Goal: Transaction & Acquisition: Download file/media

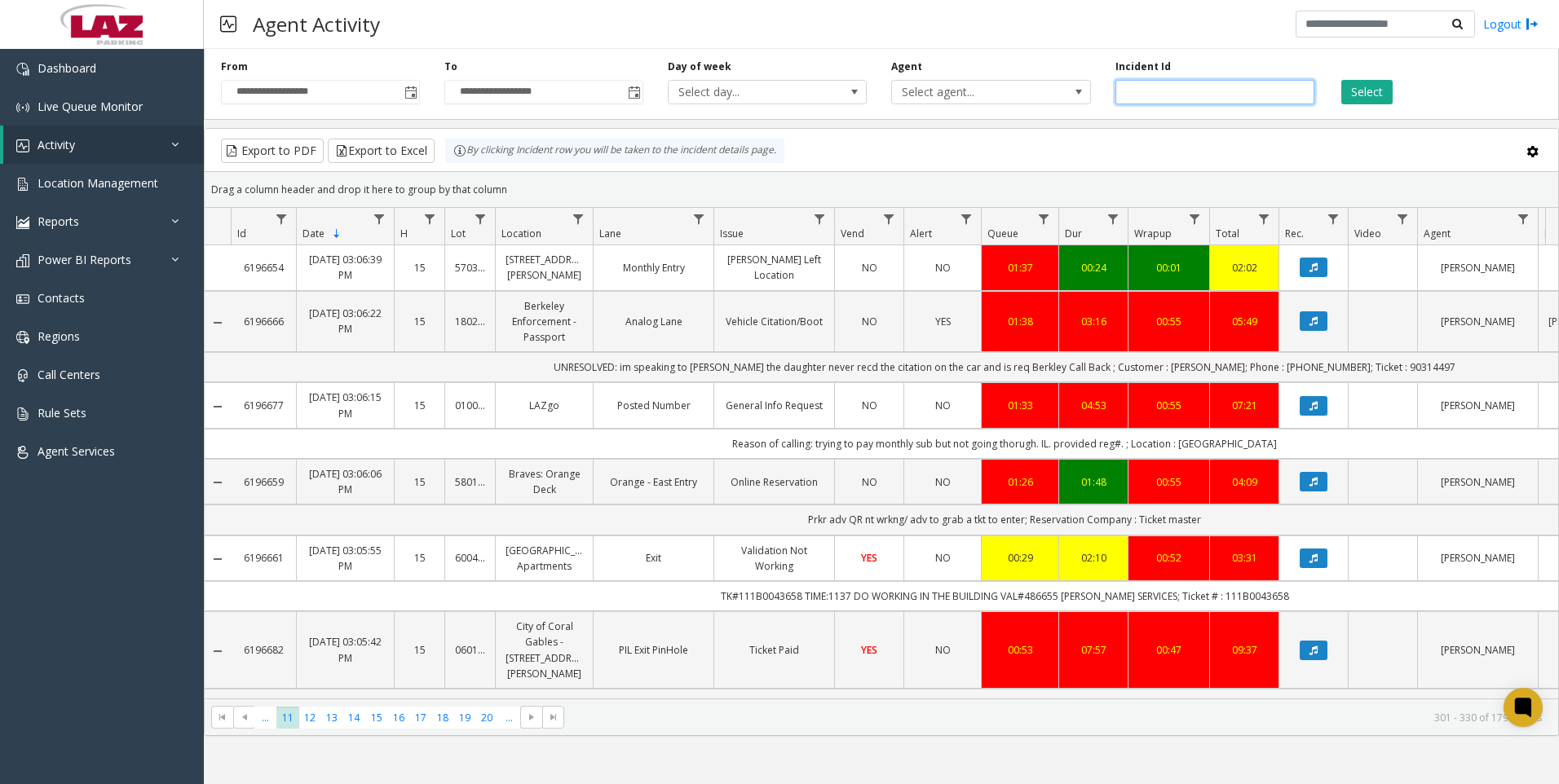
click at [1173, 95] on input "number" at bounding box center [1215, 92] width 199 height 24
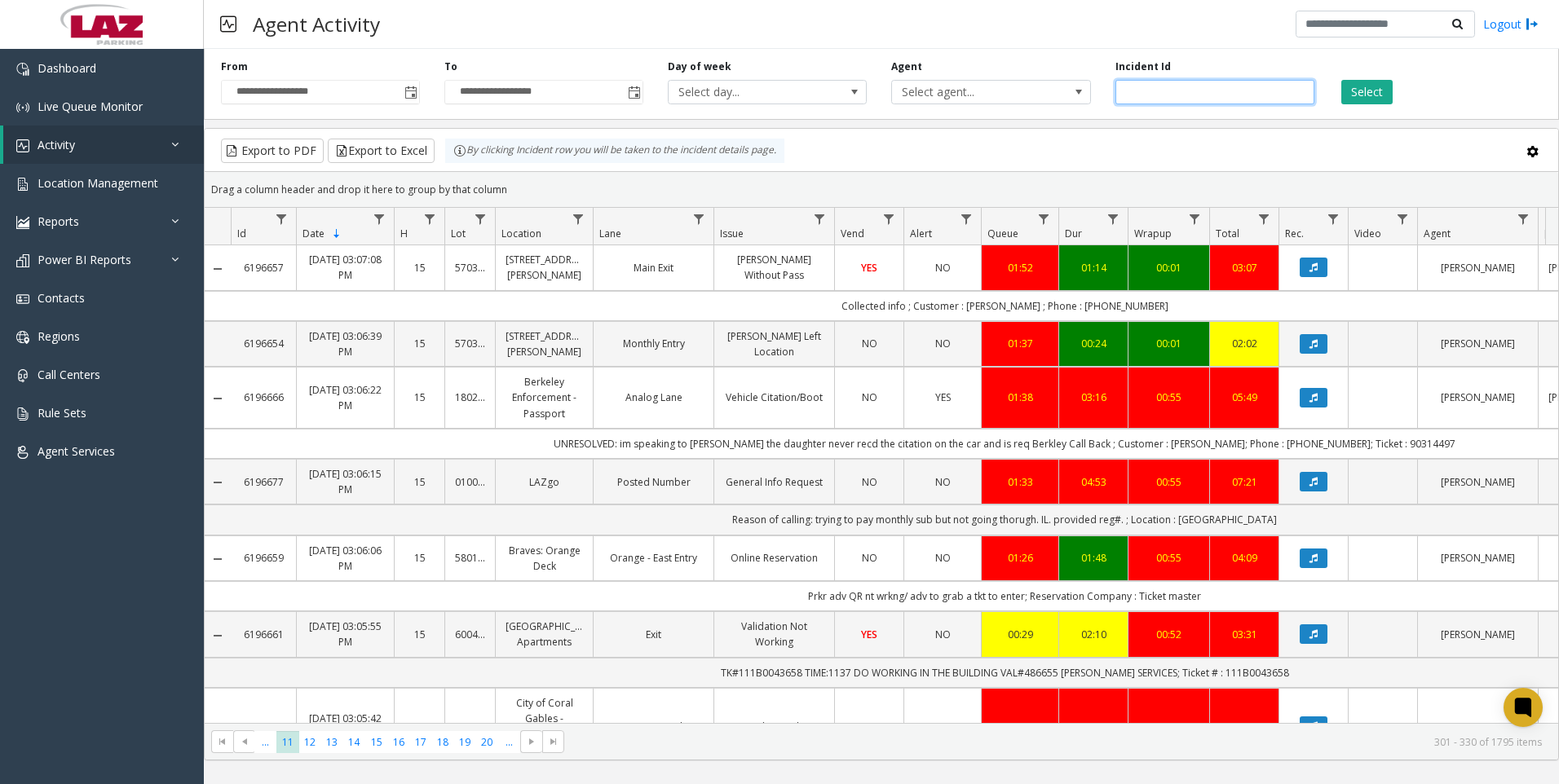
paste input "*******"
click at [1358, 86] on button "Select" at bounding box center [1367, 92] width 51 height 24
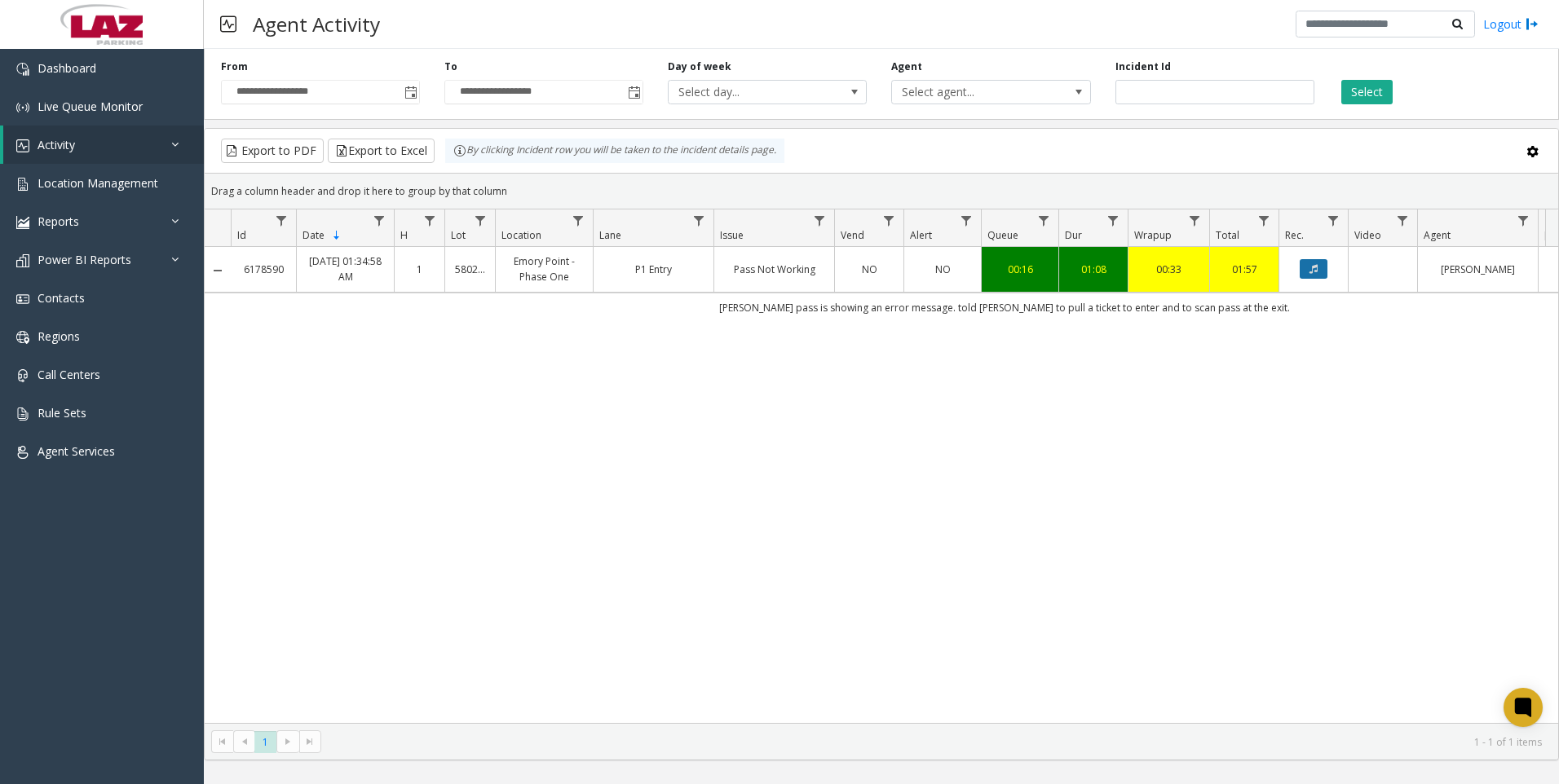
click at [1310, 265] on icon "Data table" at bounding box center [1313, 269] width 8 height 10
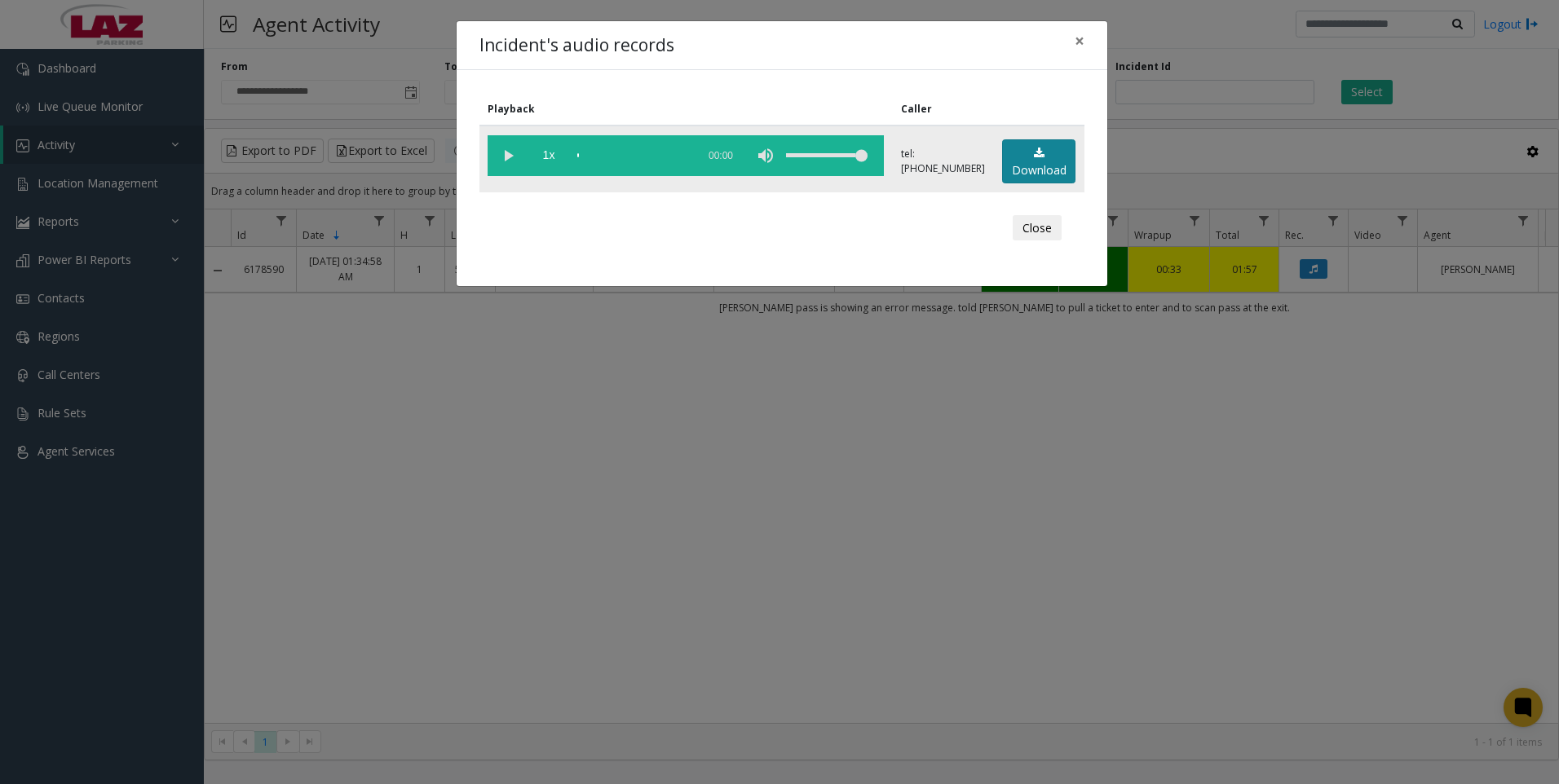
click at [1053, 159] on link "Download" at bounding box center [1038, 162] width 73 height 45
click at [380, 491] on div "Incident's audio records × Playback Caller 1x 01:13 tel:[PHONE_NUMBER] Download…" at bounding box center [779, 392] width 1559 height 784
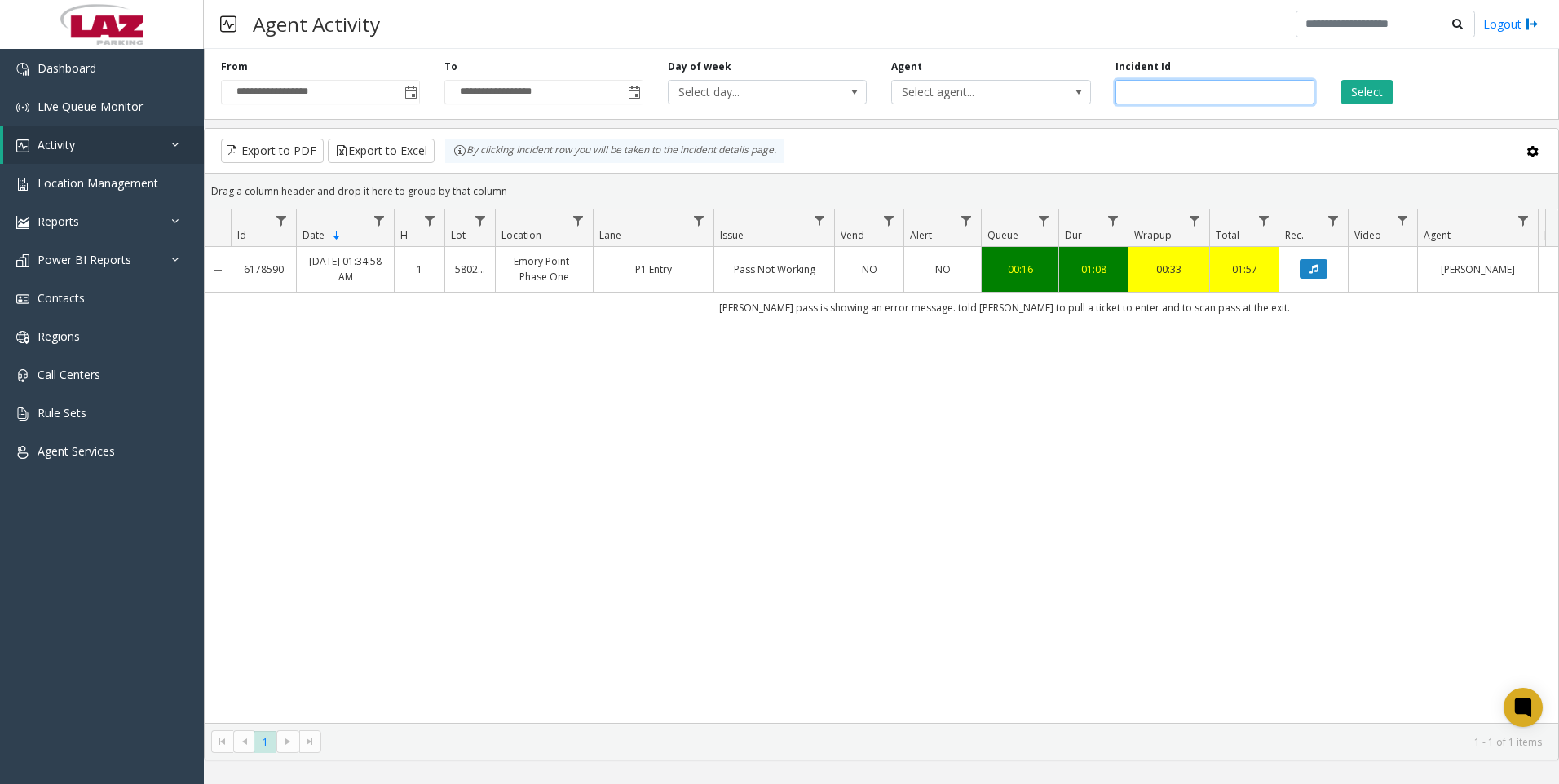
click at [1277, 100] on input "*******" at bounding box center [1215, 92] width 199 height 24
paste input "number"
click at [1359, 83] on button "Select" at bounding box center [1367, 92] width 51 height 24
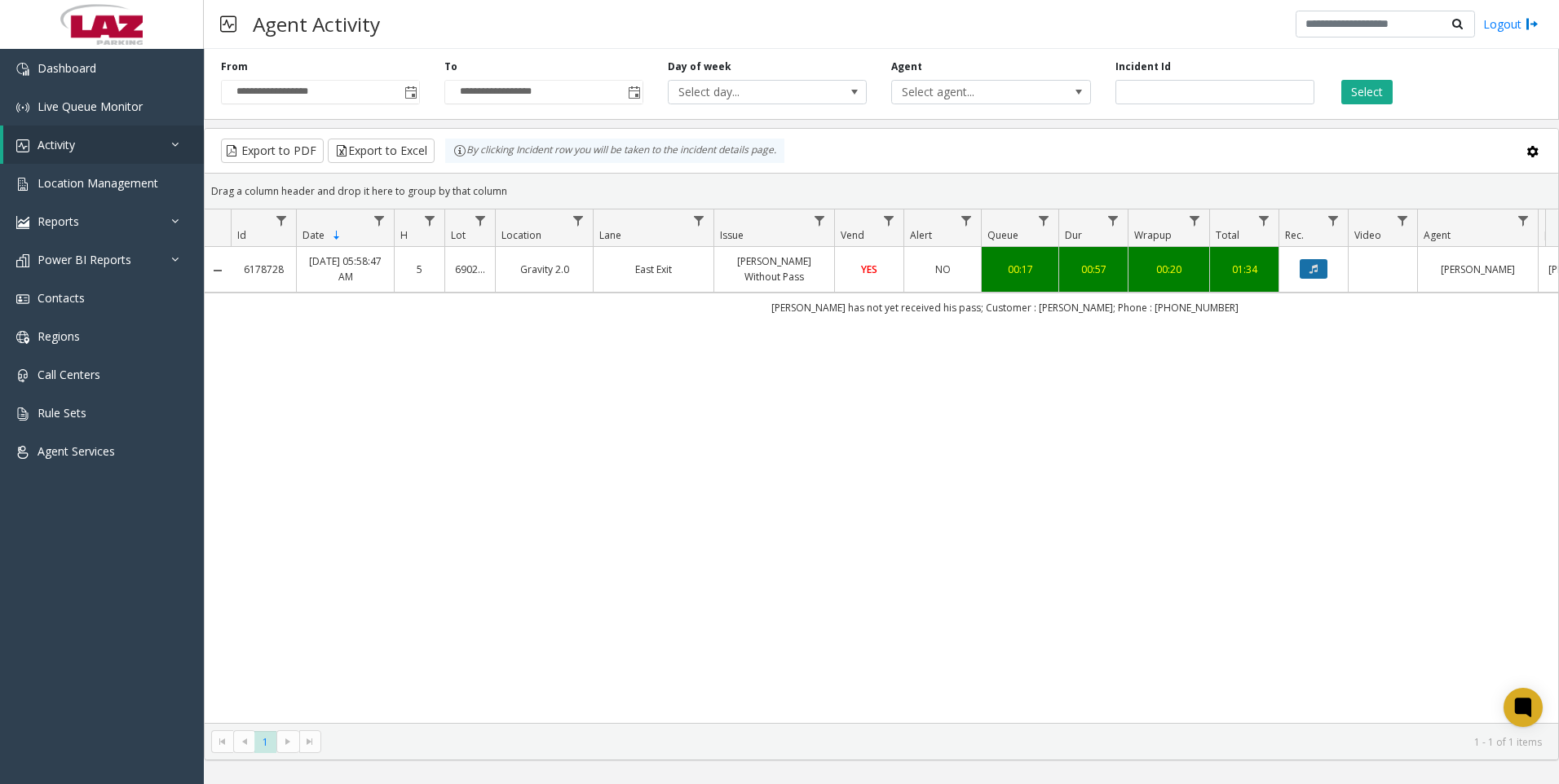
click at [1317, 272] on icon "Data table" at bounding box center [1313, 269] width 8 height 10
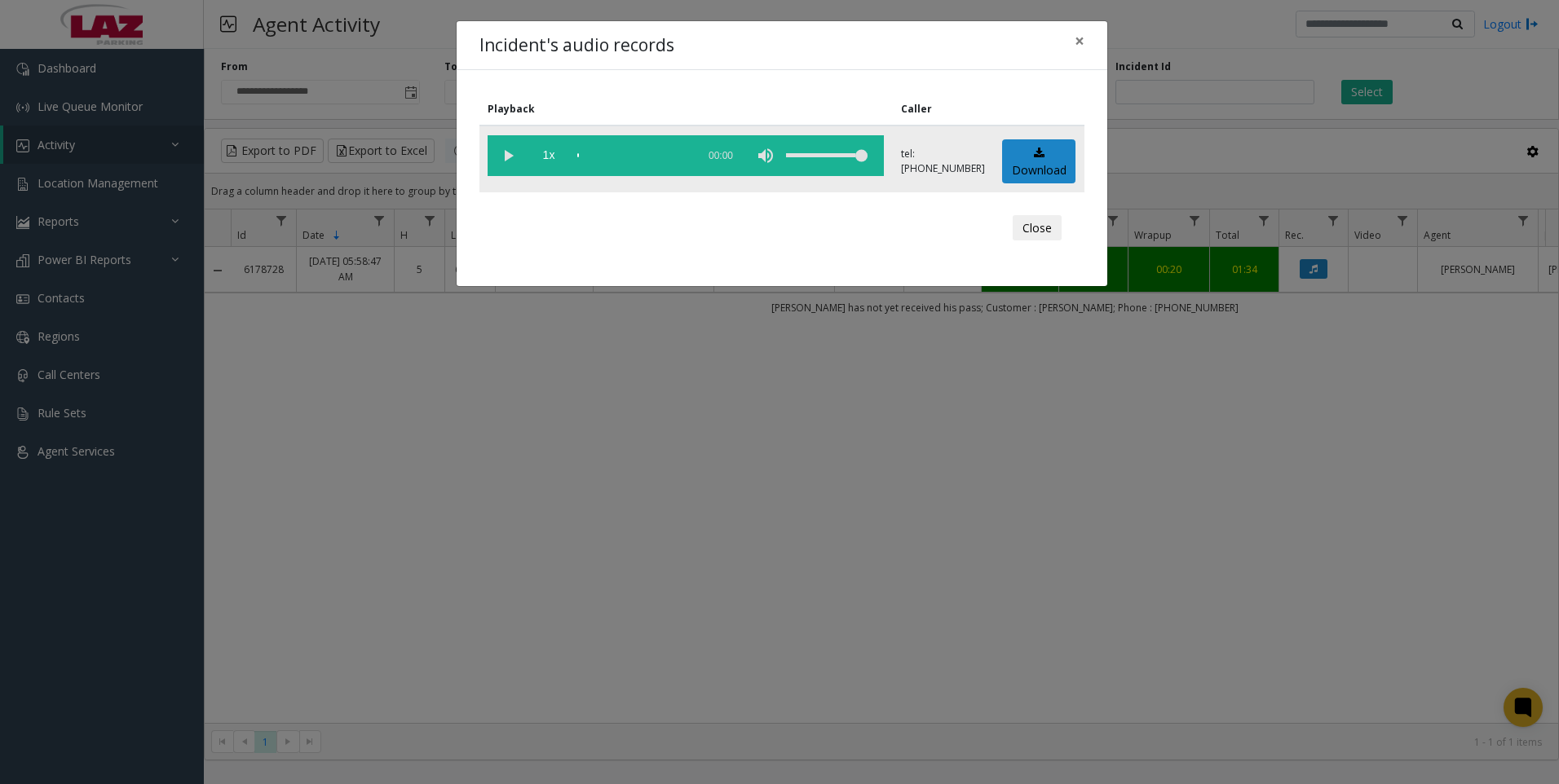
click at [1015, 183] on td "Download" at bounding box center [1039, 158] width 91 height 67
click at [1016, 175] on link "Download" at bounding box center [1038, 162] width 73 height 45
click at [462, 569] on div "Incident's audio records × Playback Caller 1x 01:08 tel:[PHONE_NUMBER] Download…" at bounding box center [779, 392] width 1559 height 784
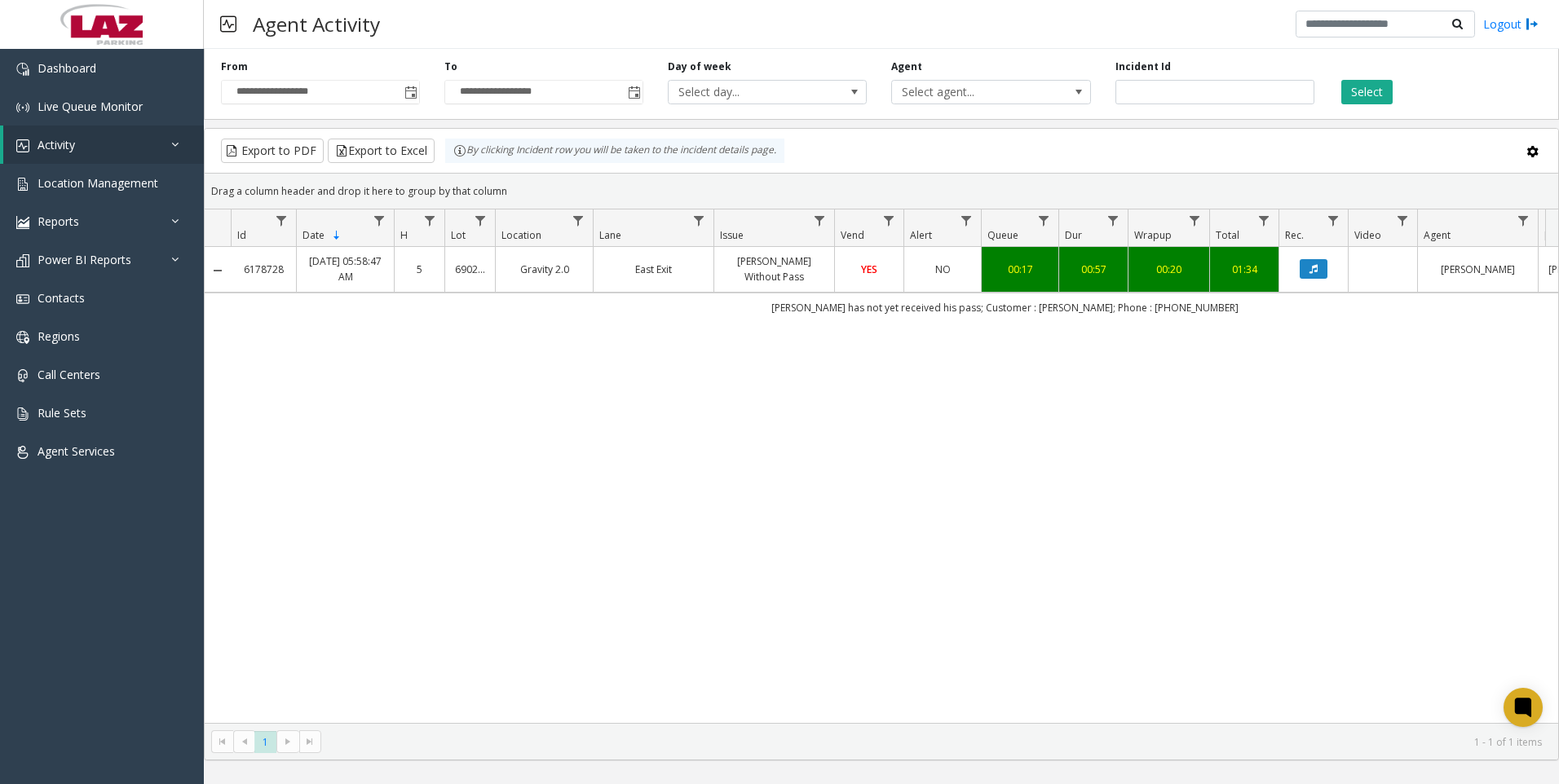
click at [1421, 505] on div "6178728 [DATE] 05:58:47 AM 5 690251 Gravity 2.0 East Exit [PERSON_NAME] Without…" at bounding box center [882, 485] width 1354 height 476
click at [1180, 96] on input "*******" at bounding box center [1215, 92] width 199 height 24
paste input "number"
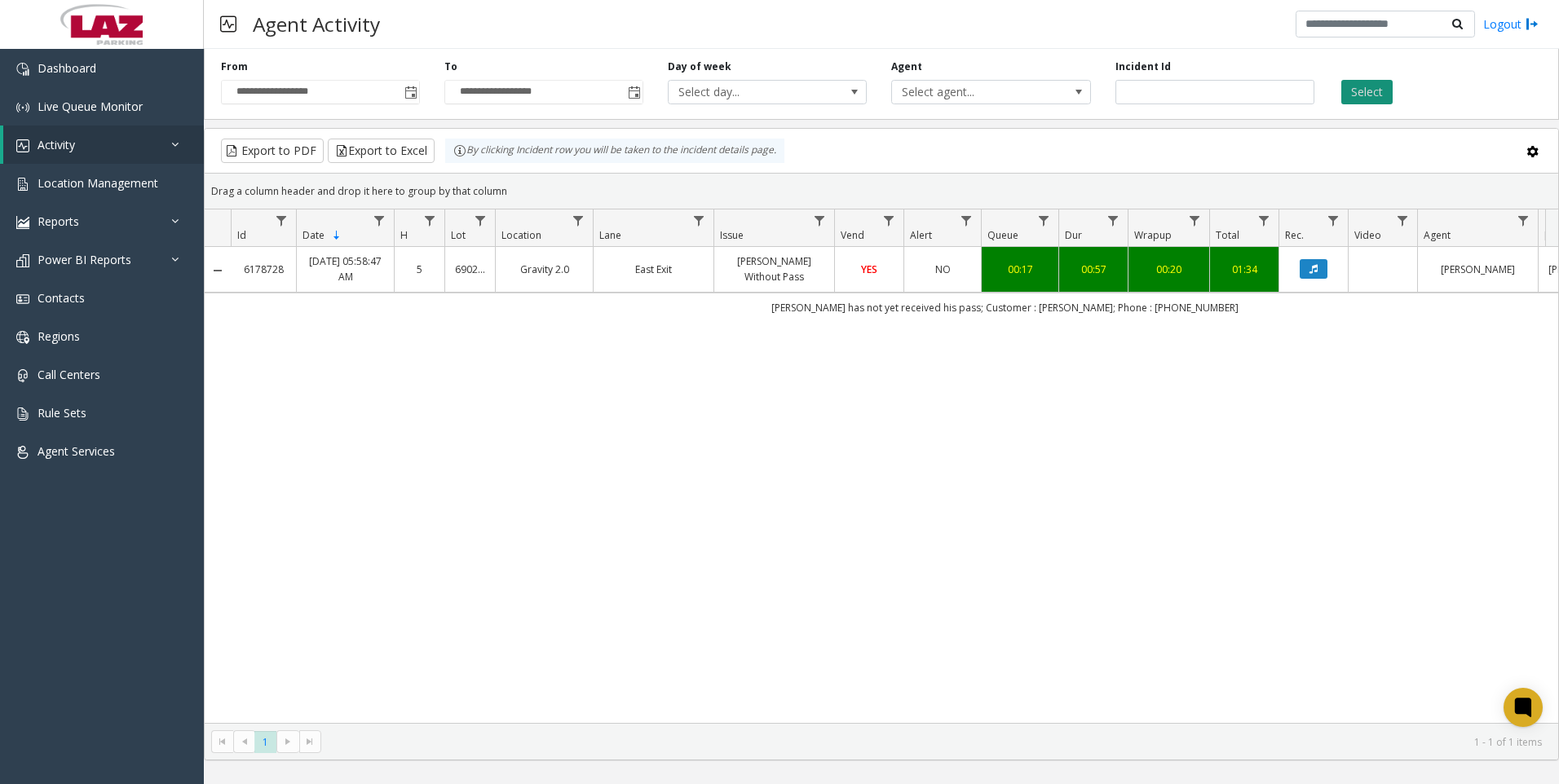
click at [1360, 95] on button "Select" at bounding box center [1367, 92] width 51 height 24
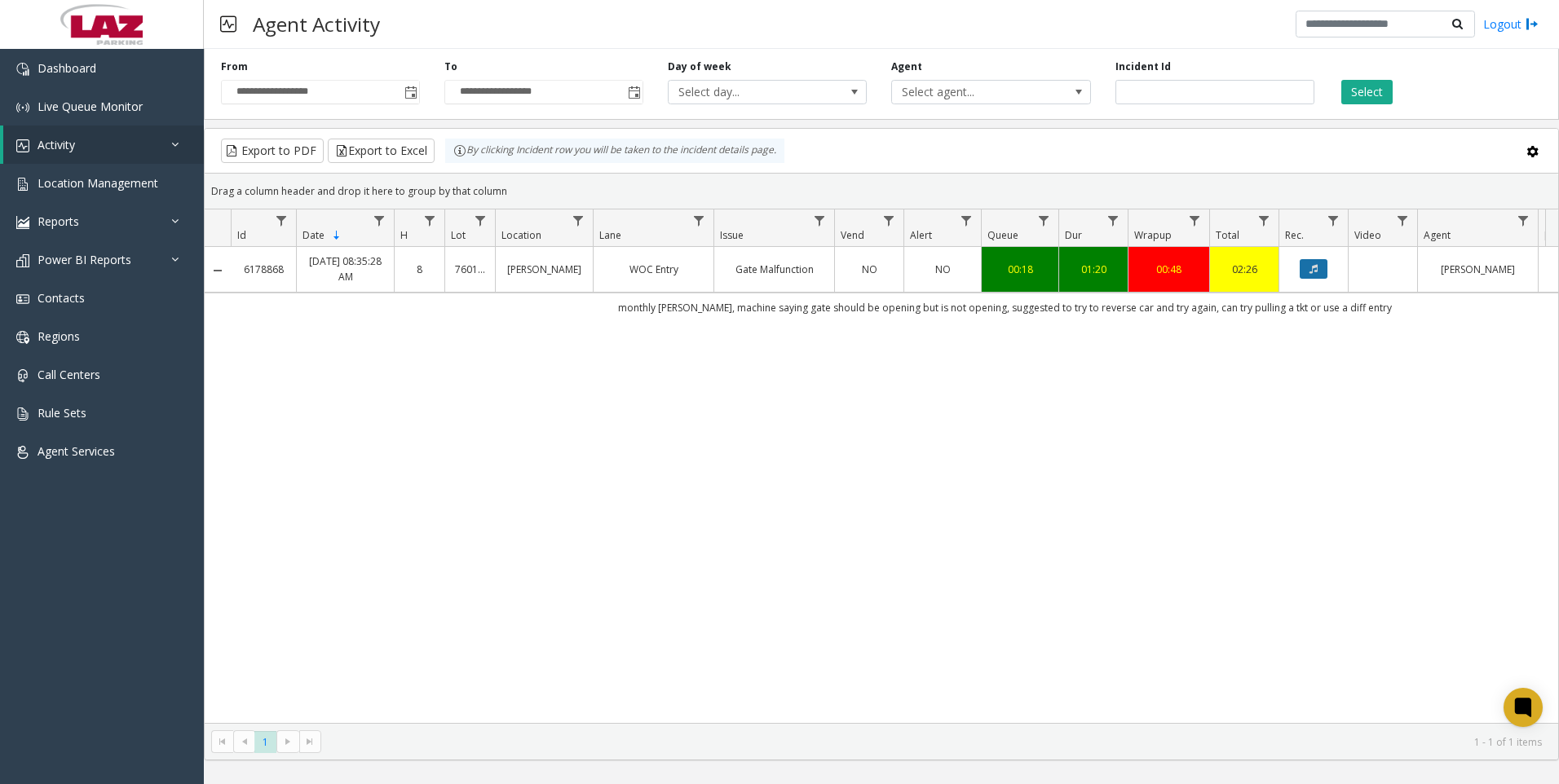
click at [1320, 267] on button "Data table" at bounding box center [1313, 269] width 28 height 20
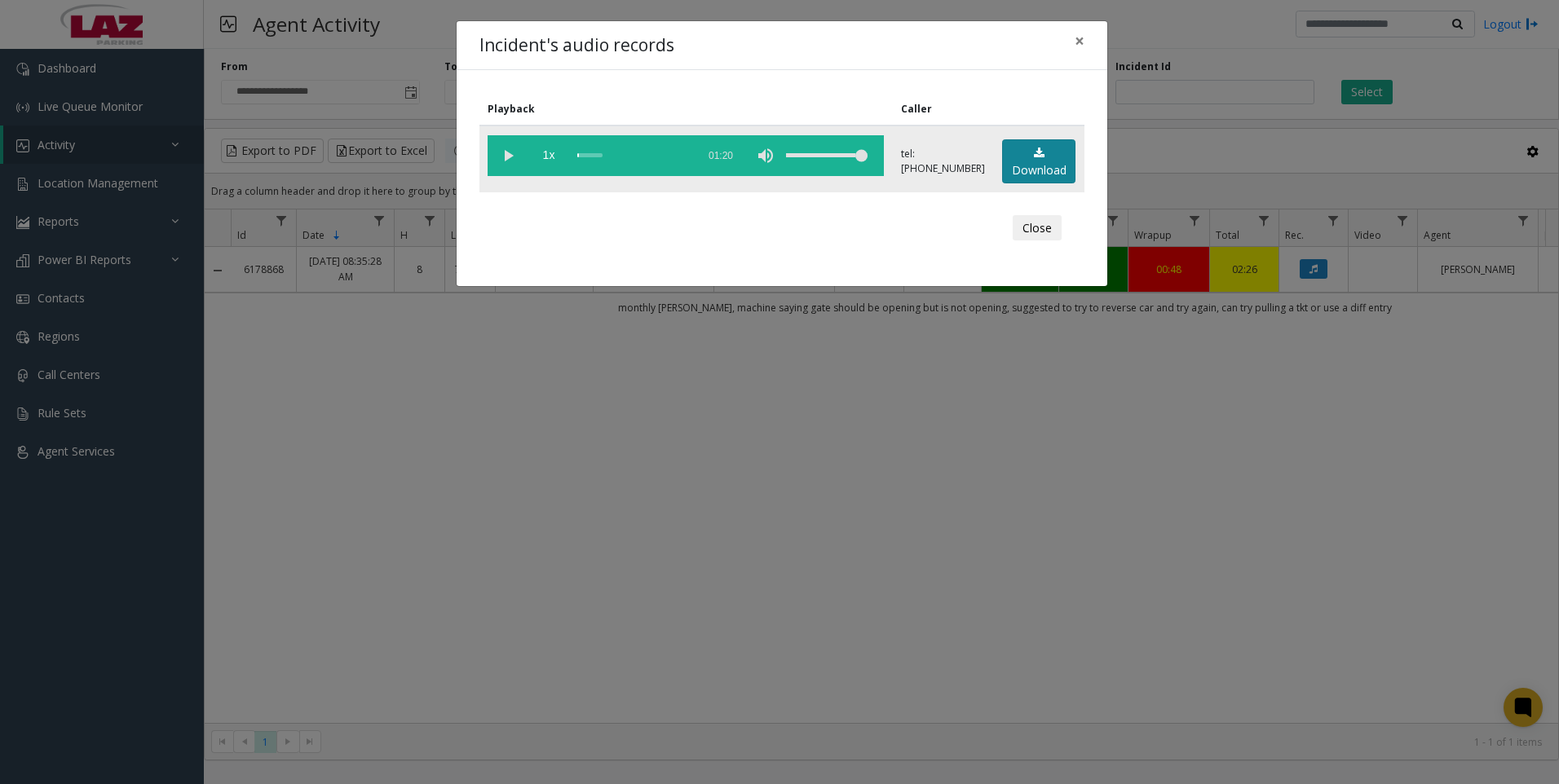
click at [1054, 171] on link "Download" at bounding box center [1038, 162] width 73 height 45
click at [432, 564] on div "Incident's audio records × Playback Caller 1x 01:20 tel:[PHONE_NUMBER] Download…" at bounding box center [779, 392] width 1559 height 784
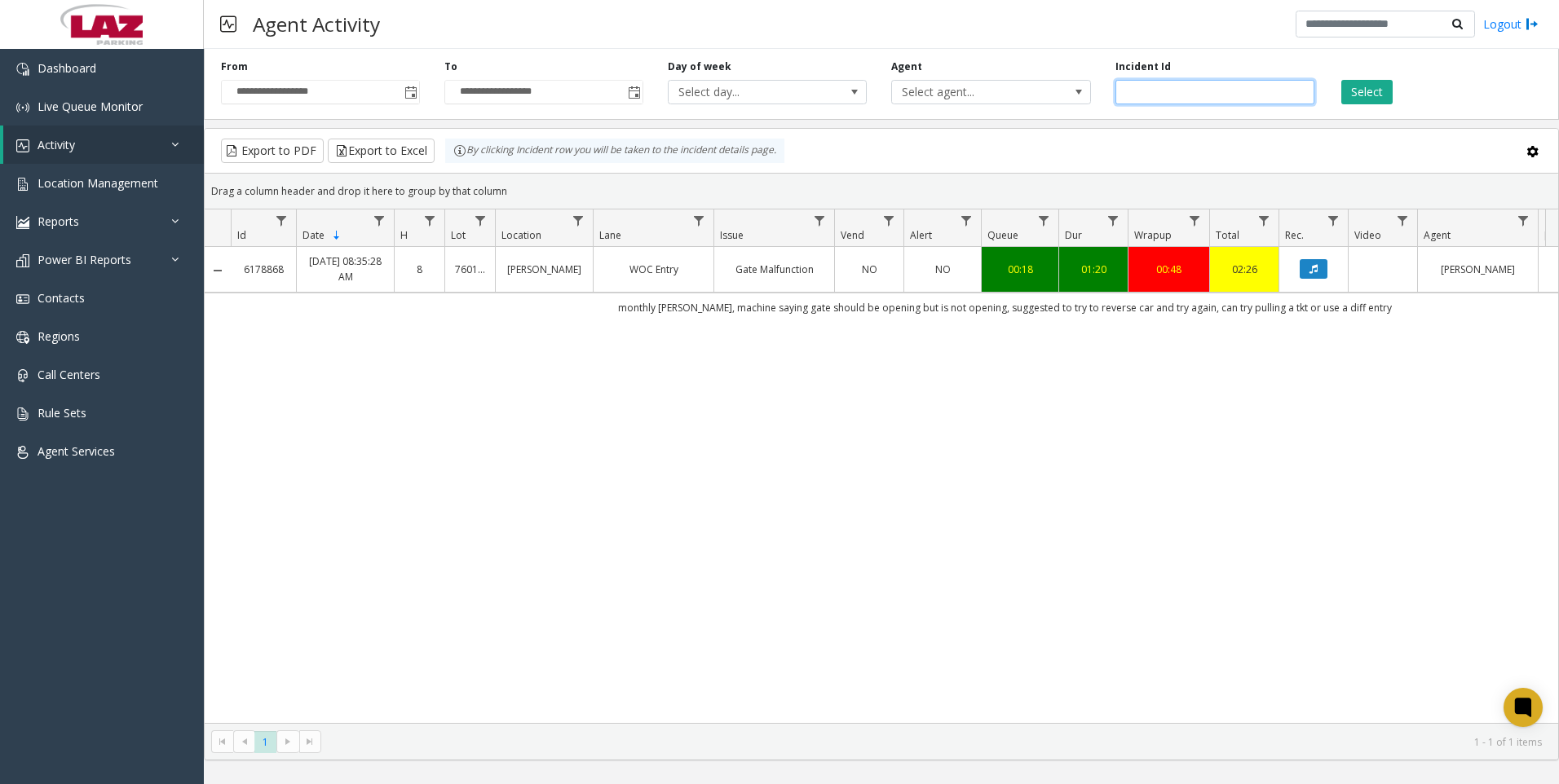
click at [1240, 93] on input "*******" at bounding box center [1215, 92] width 199 height 24
paste input "number"
click at [1353, 98] on button "Select" at bounding box center [1367, 92] width 51 height 24
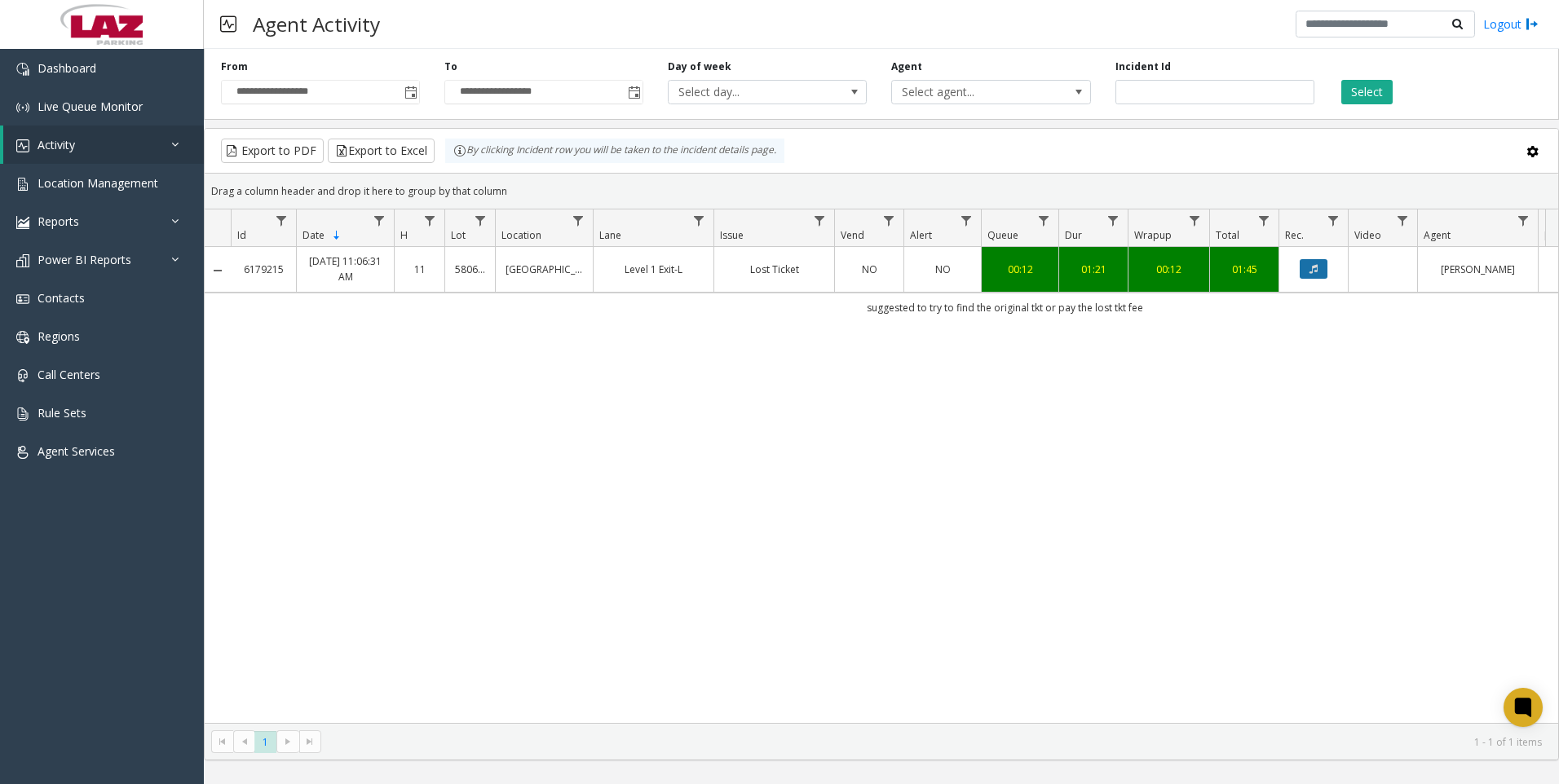
click at [1324, 265] on button "Data table" at bounding box center [1313, 269] width 28 height 20
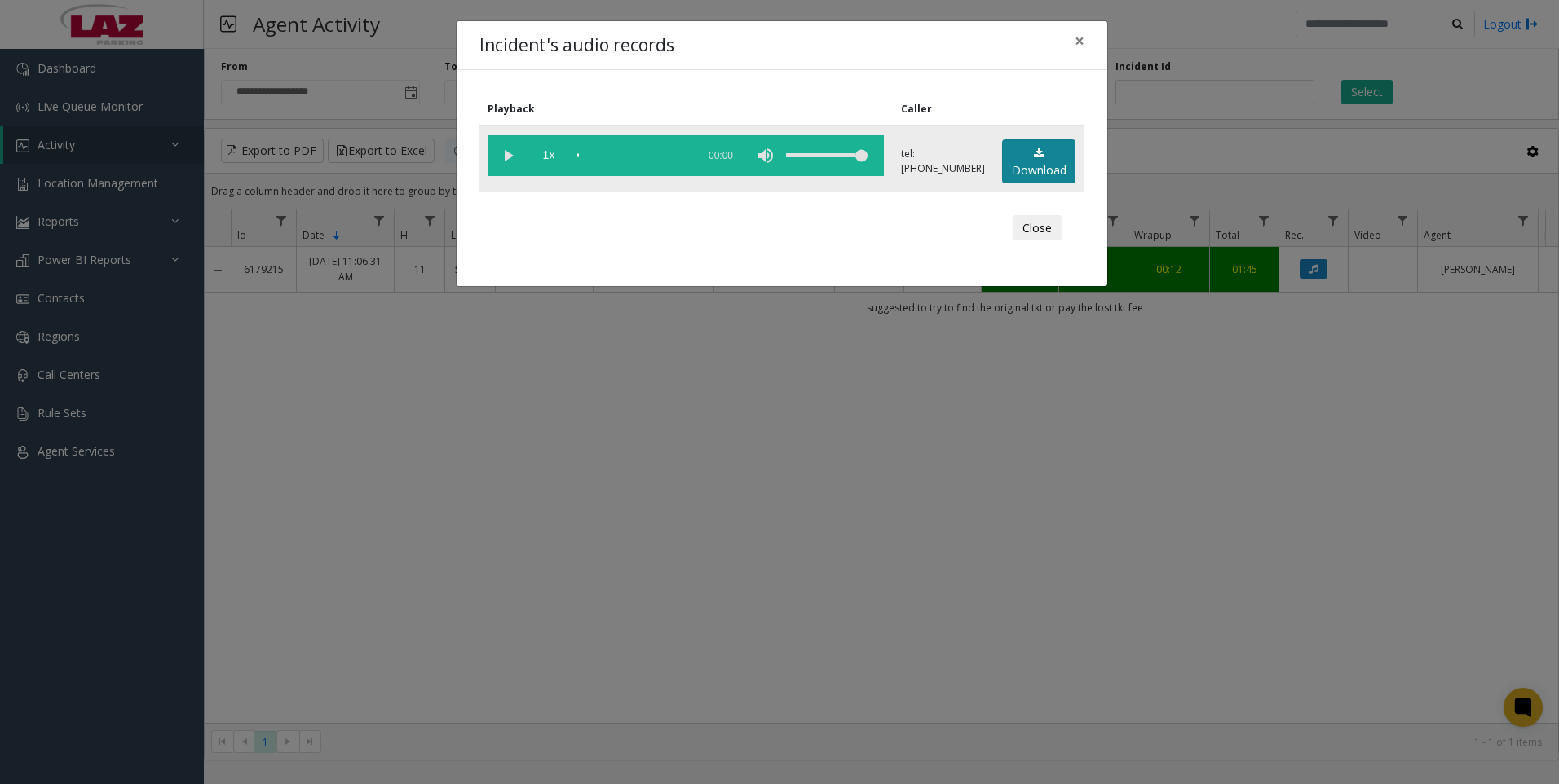
click at [1056, 165] on link "Download" at bounding box center [1038, 162] width 73 height 45
click at [455, 561] on div "Incident's audio records × Playback Caller 1x 01:24 tel:[PHONE_NUMBER] Download…" at bounding box center [779, 392] width 1559 height 784
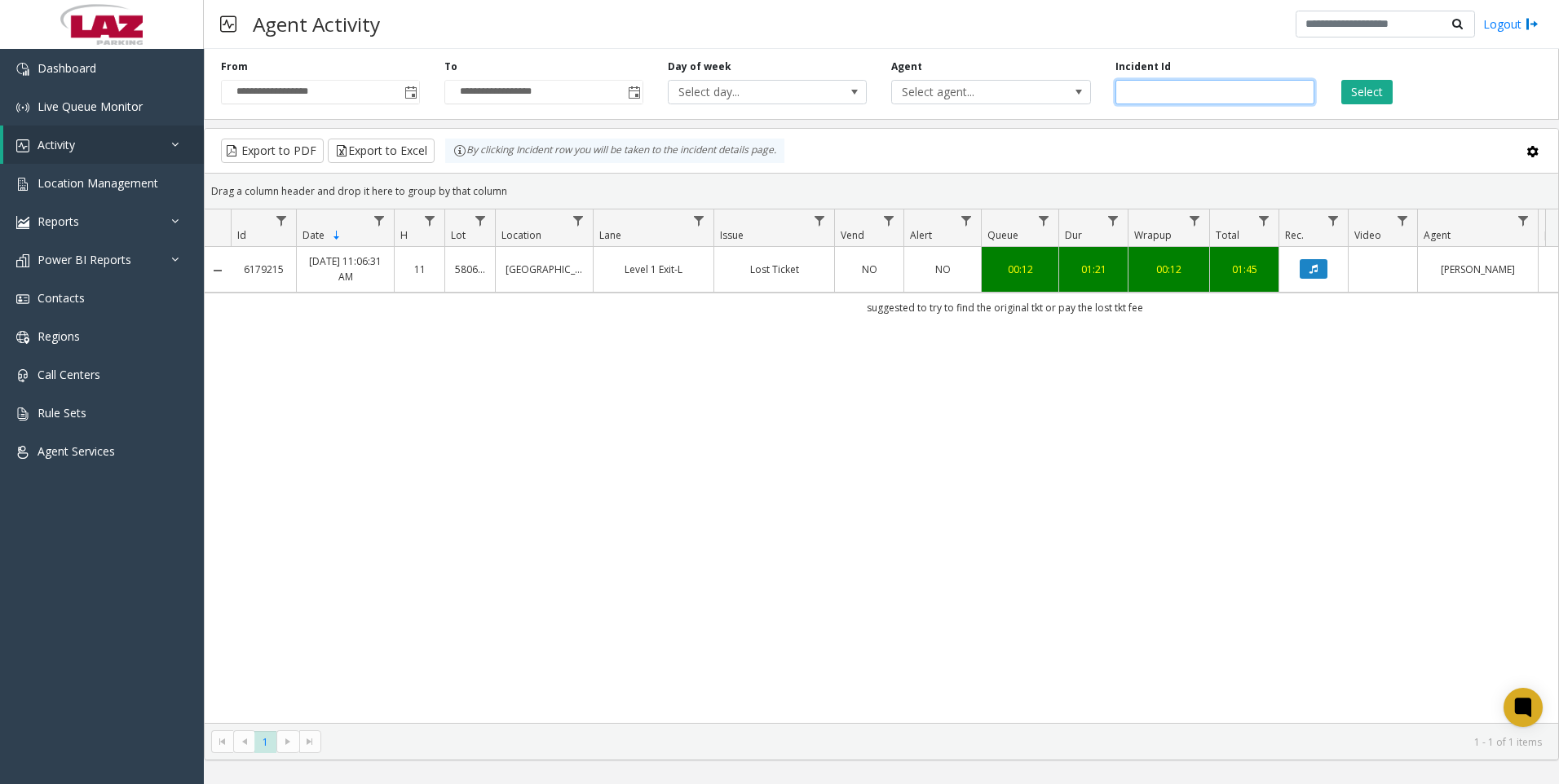
click at [1258, 90] on input "*******" at bounding box center [1215, 92] width 199 height 24
paste input "number"
type input "*******"
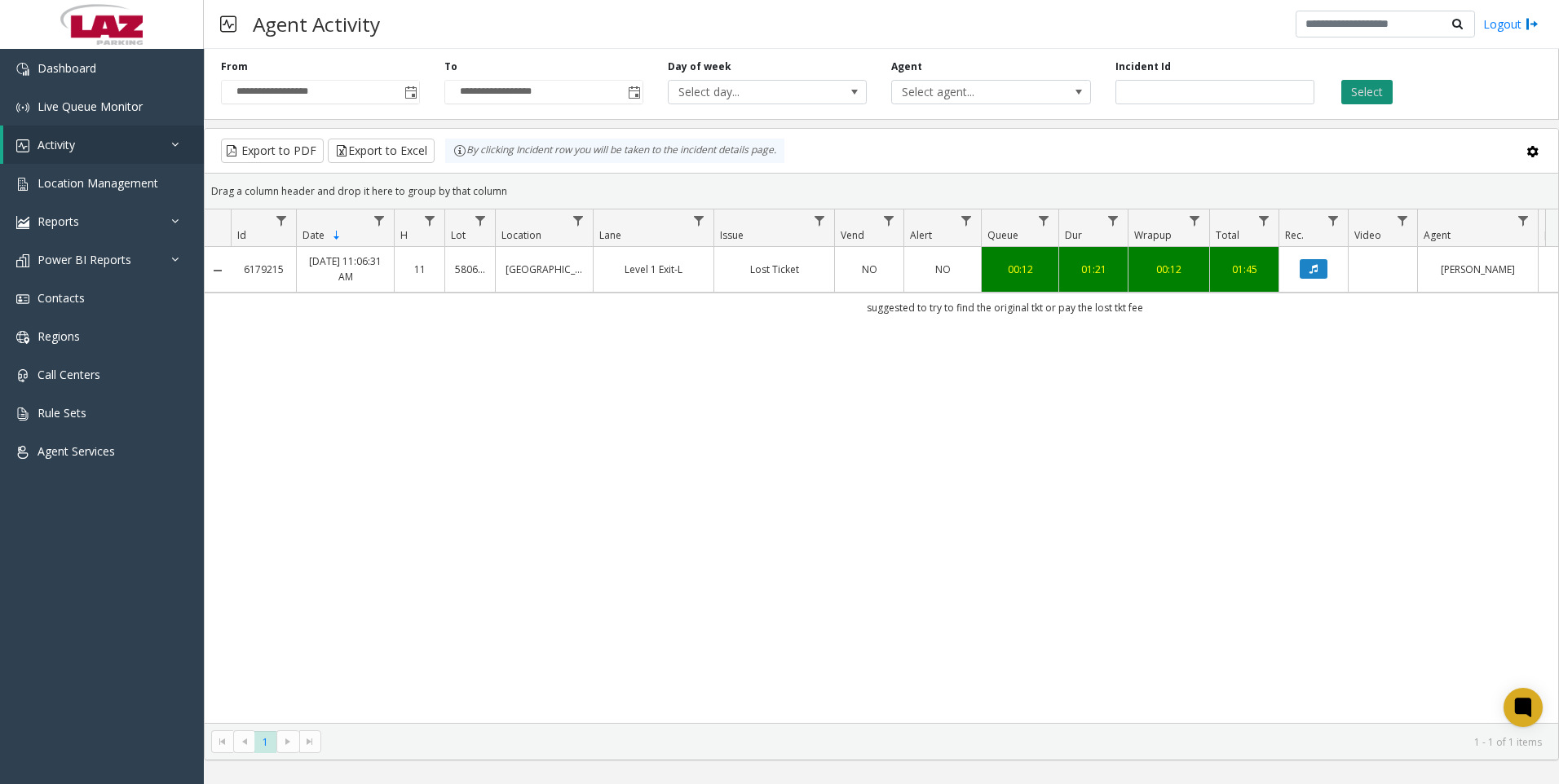
click at [1381, 91] on button "Select" at bounding box center [1367, 92] width 51 height 24
click at [1303, 265] on button "Data table" at bounding box center [1313, 269] width 28 height 20
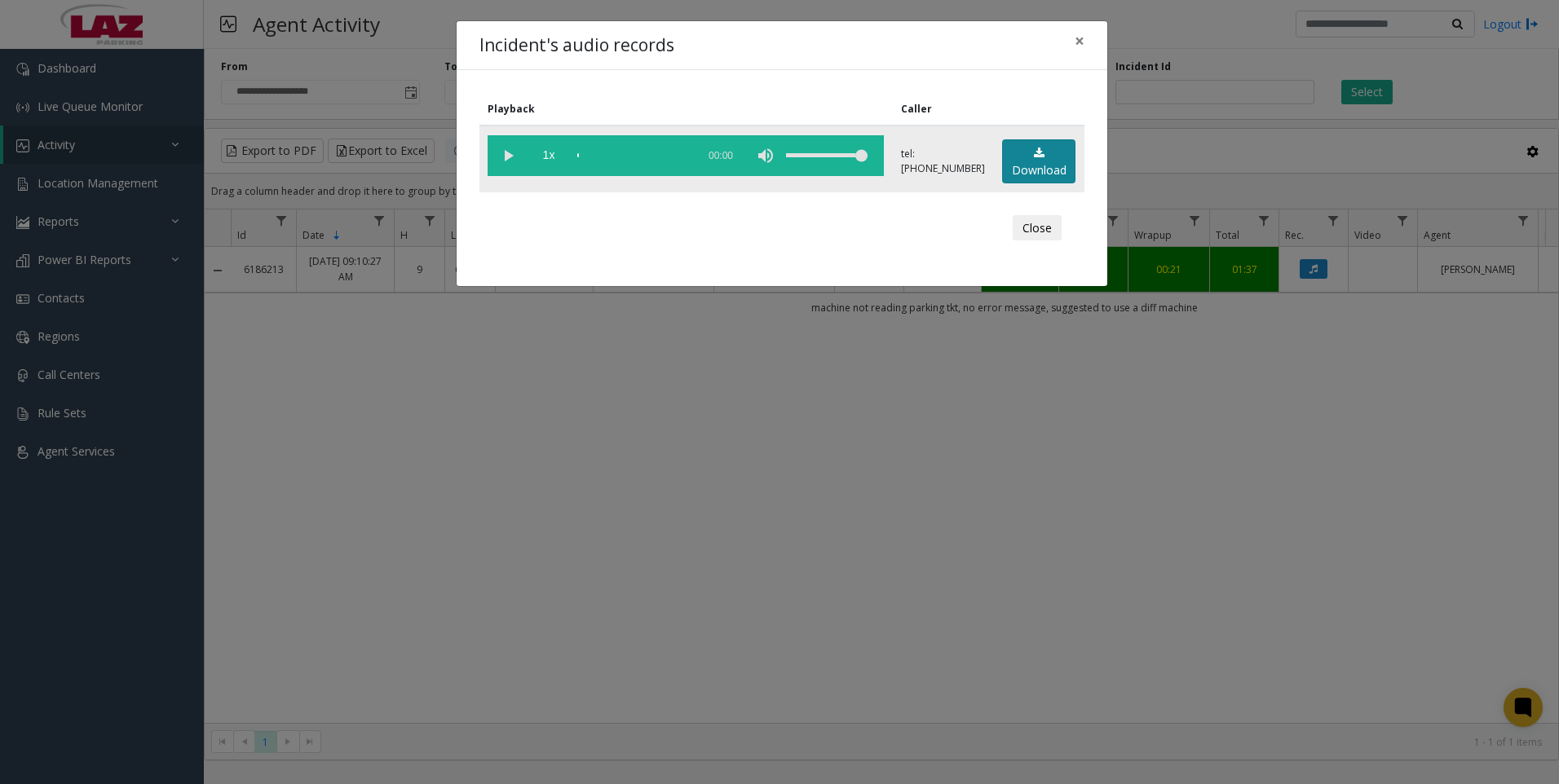
click at [1046, 163] on link "Download" at bounding box center [1038, 162] width 73 height 45
click at [279, 700] on div "Incident's audio records × Playback Caller 1x 01:10 tel:[PHONE_NUMBER] Download…" at bounding box center [779, 392] width 1559 height 784
